Goal: Obtain resource: Download file/media

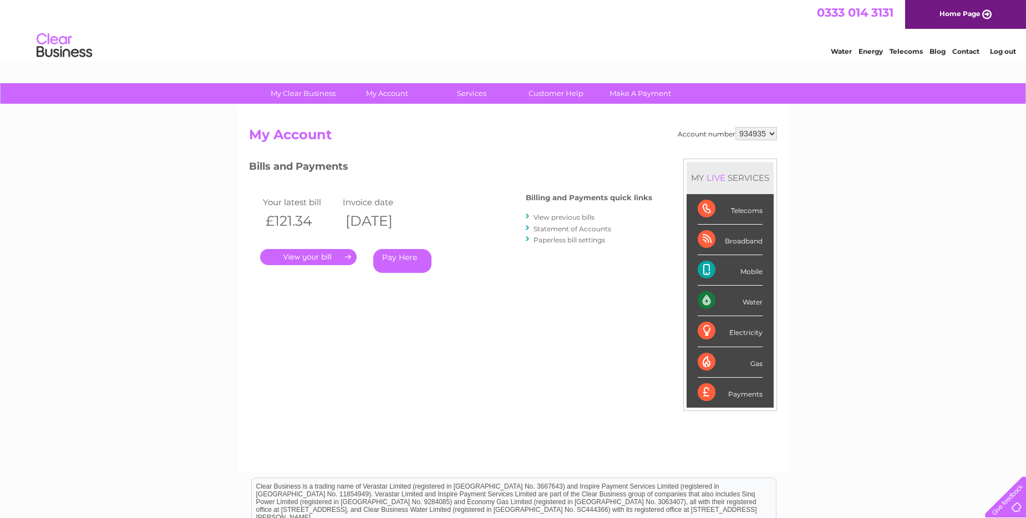
click at [570, 217] on link "View previous bills" at bounding box center [563, 217] width 61 height 8
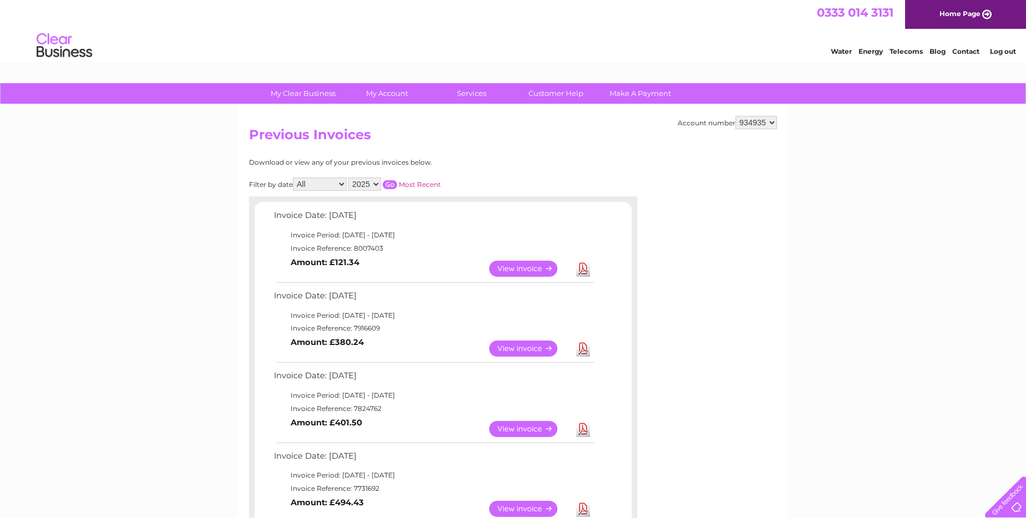
click at [546, 348] on link "View" at bounding box center [529, 348] width 81 height 16
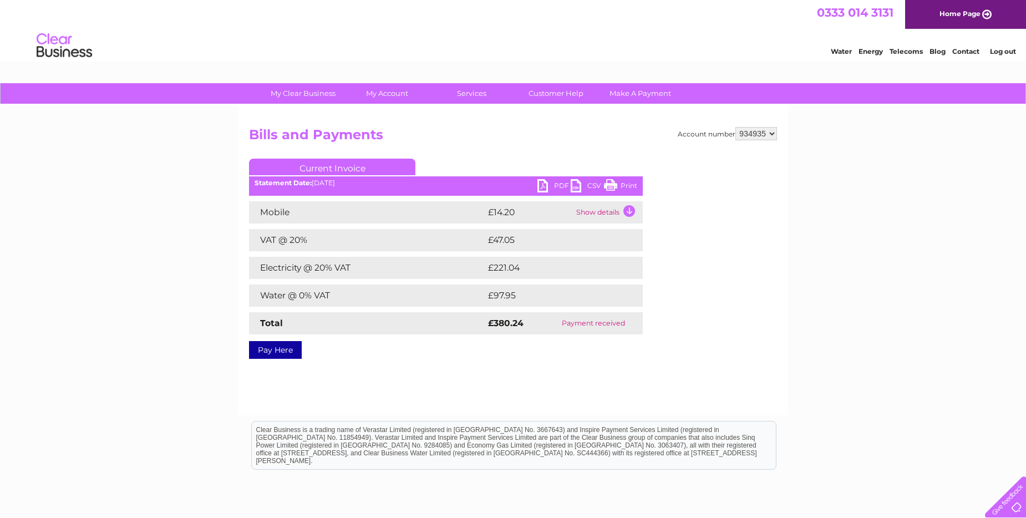
click at [634, 186] on link "Print" at bounding box center [620, 187] width 33 height 16
click at [554, 188] on link "PDF" at bounding box center [553, 187] width 33 height 16
